Goal: Task Accomplishment & Management: Manage account settings

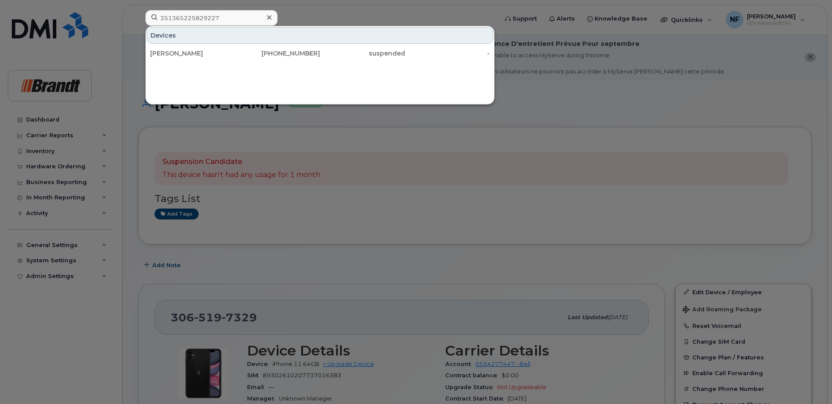
type input "351365225829227"
click at [221, 51] on div "[PERSON_NAME]" at bounding box center [192, 53] width 85 height 9
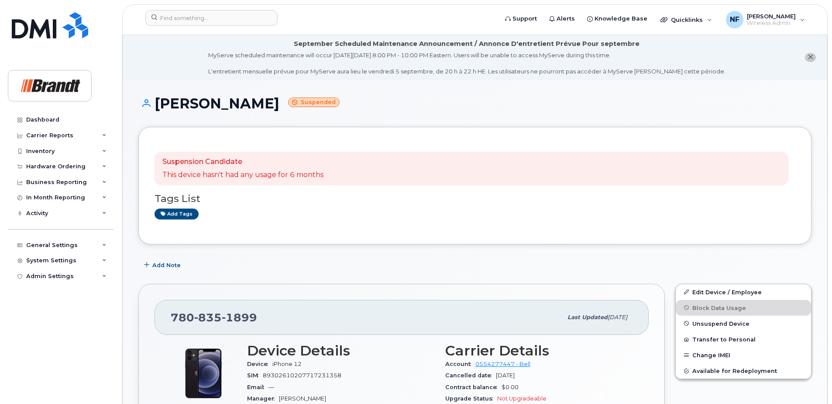
click at [730, 323] on span "Unsuspend Device" at bounding box center [721, 323] width 57 height 7
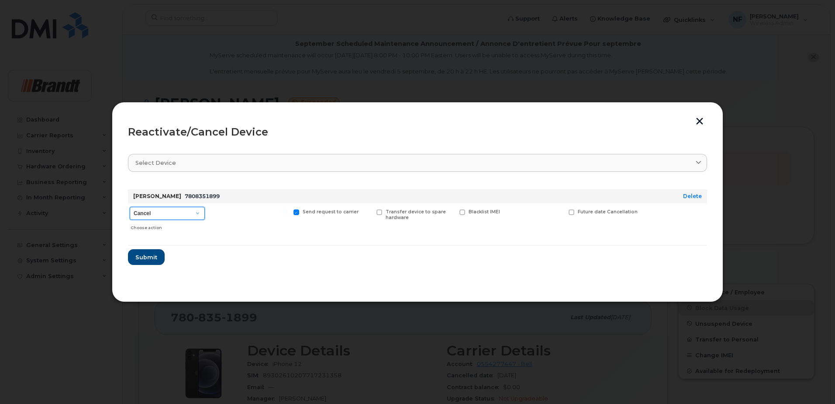
click at [168, 213] on select "Cancel Suspend - Extend Suspension Reactivate" at bounding box center [167, 213] width 75 height 13
select select "[object Object]"
click at [130, 207] on select "Cancel Suspend - Extend Suspension Reactivate" at bounding box center [167, 213] width 75 height 13
click at [523, 212] on span "New Username" at bounding box center [541, 212] width 37 height 6
click at [508, 212] on input "New Username" at bounding box center [506, 211] width 4 height 4
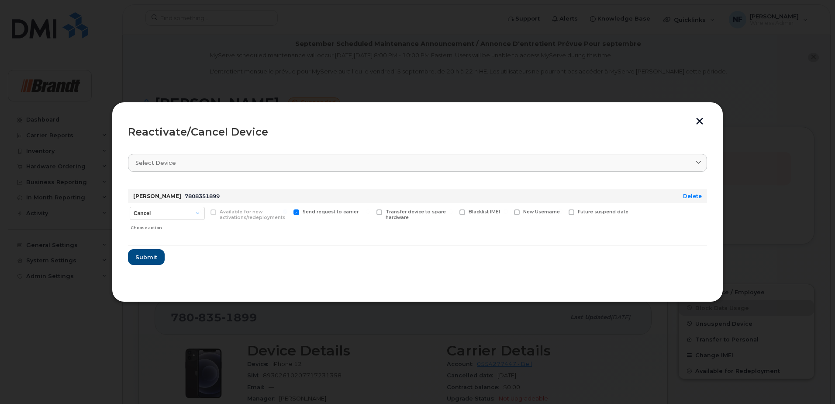
checkbox input "true"
click at [530, 229] on input "text" at bounding box center [538, 225] width 49 height 16
type input "Steve Ecker"
click at [141, 260] on span "Submit" at bounding box center [146, 259] width 22 height 8
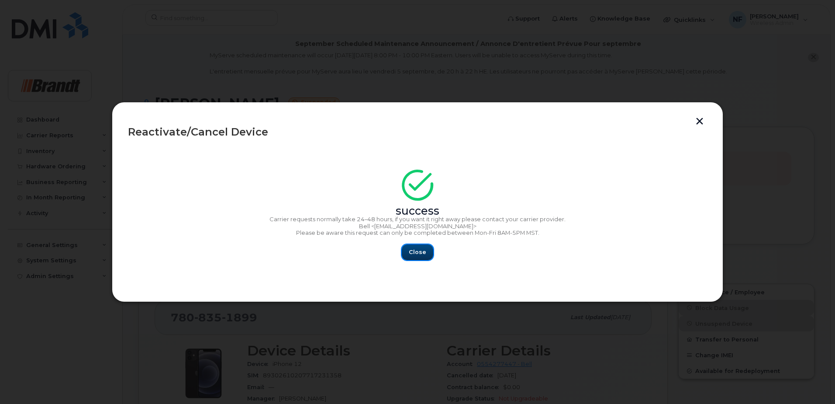
click at [416, 254] on span "Close" at bounding box center [417, 252] width 17 height 8
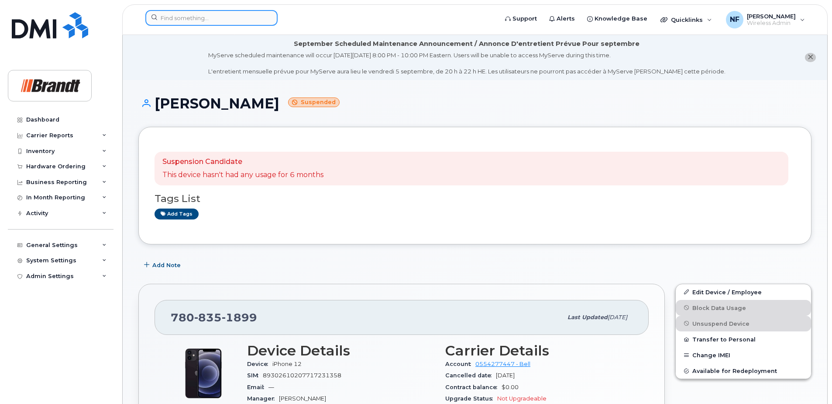
click at [183, 21] on input at bounding box center [211, 18] width 132 height 16
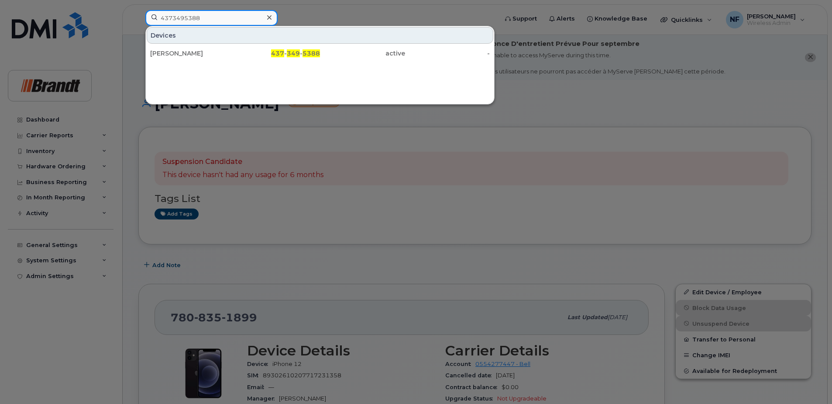
type input "4373495388"
click at [276, 46] on div "437 - 349 - 5388" at bounding box center [277, 53] width 85 height 16
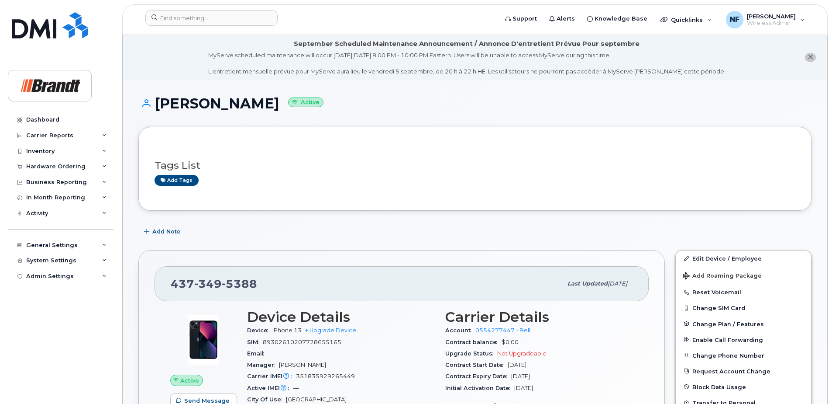
click at [809, 56] on icon "close notification" at bounding box center [811, 57] width 6 height 6
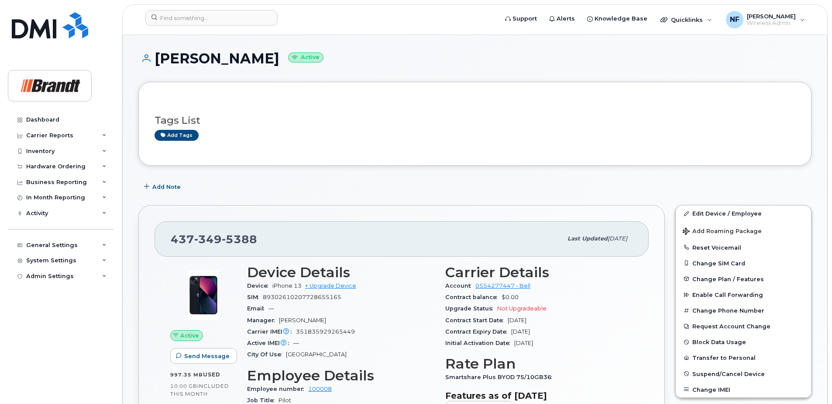
click at [200, 28] on div at bounding box center [318, 19] width 361 height 19
click at [205, 21] on input at bounding box center [211, 18] width 132 height 16
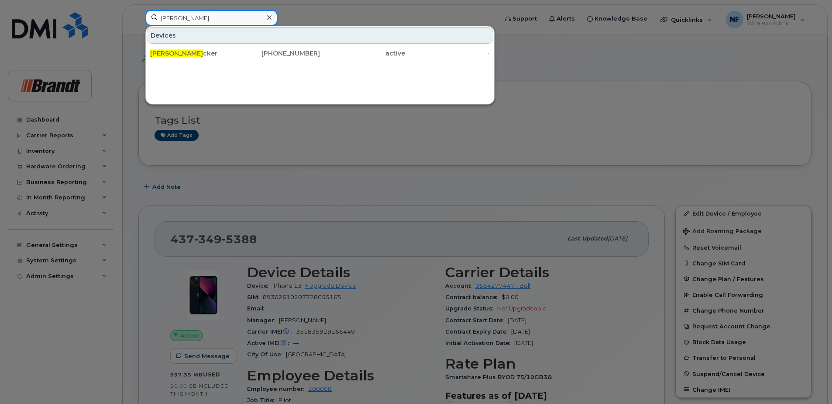
type input "steve e"
click at [204, 49] on div "Steve E cker" at bounding box center [192, 53] width 85 height 16
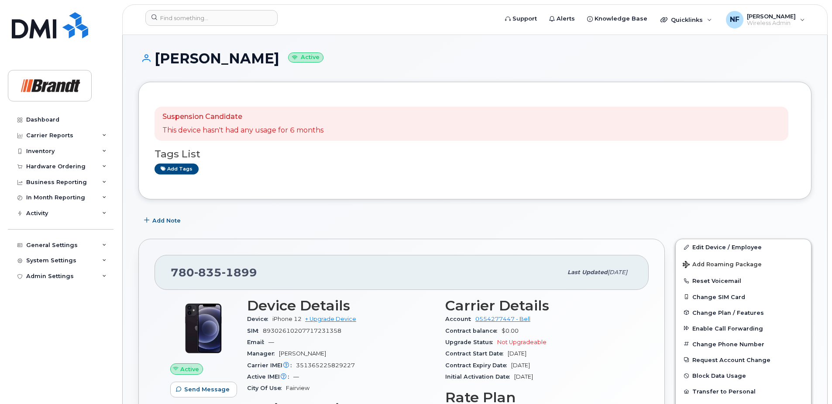
click at [239, 279] on div "780 835 1899" at bounding box center [367, 272] width 392 height 18
copy span "780 835 1899"
click at [214, 16] on input at bounding box center [211, 18] width 132 height 16
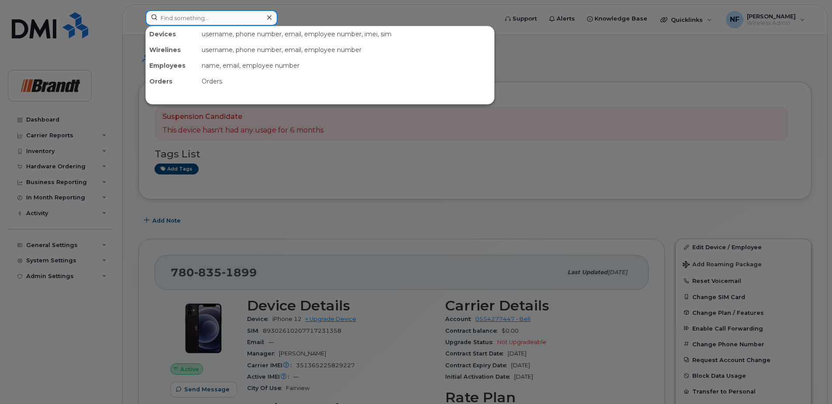
paste input "3065525437"
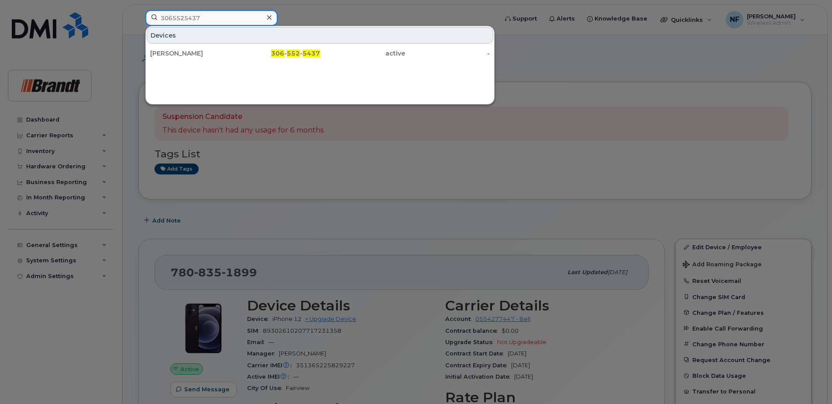
type input "3065525437"
click at [219, 22] on input "3065525437" at bounding box center [211, 18] width 132 height 16
click at [270, 14] on div at bounding box center [269, 17] width 13 height 13
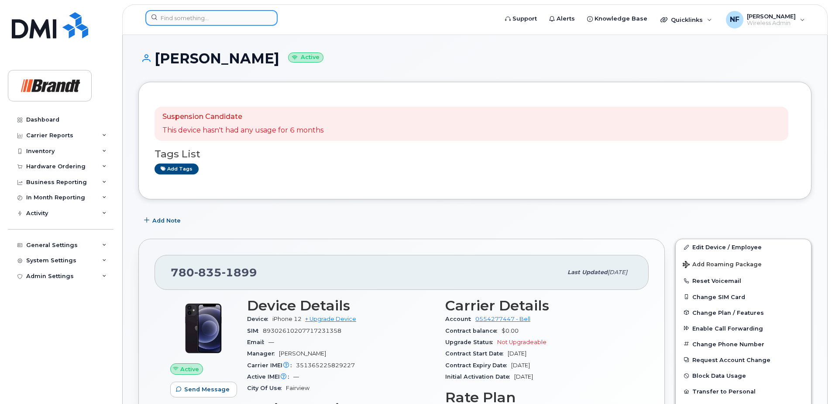
click at [268, 16] on div at bounding box center [211, 18] width 132 height 16
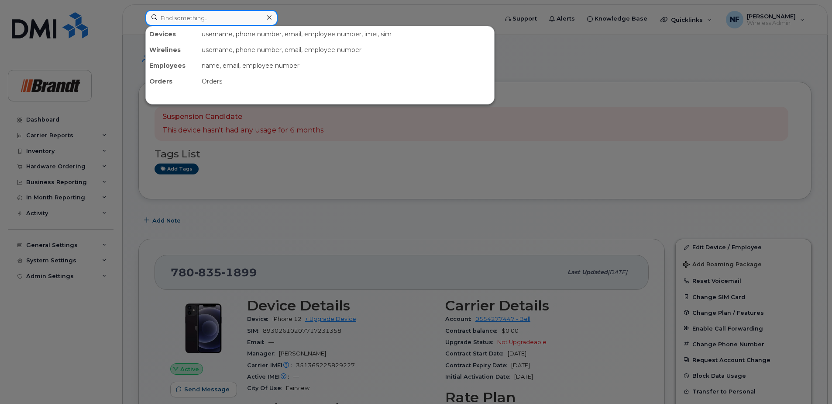
paste input "3064711224"
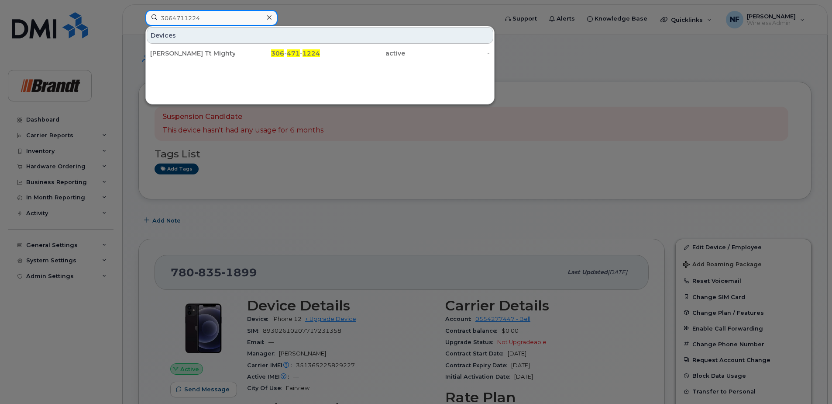
type input "3064711224"
click at [273, 17] on div at bounding box center [269, 17] width 13 height 13
